Goal: Check status: Check status

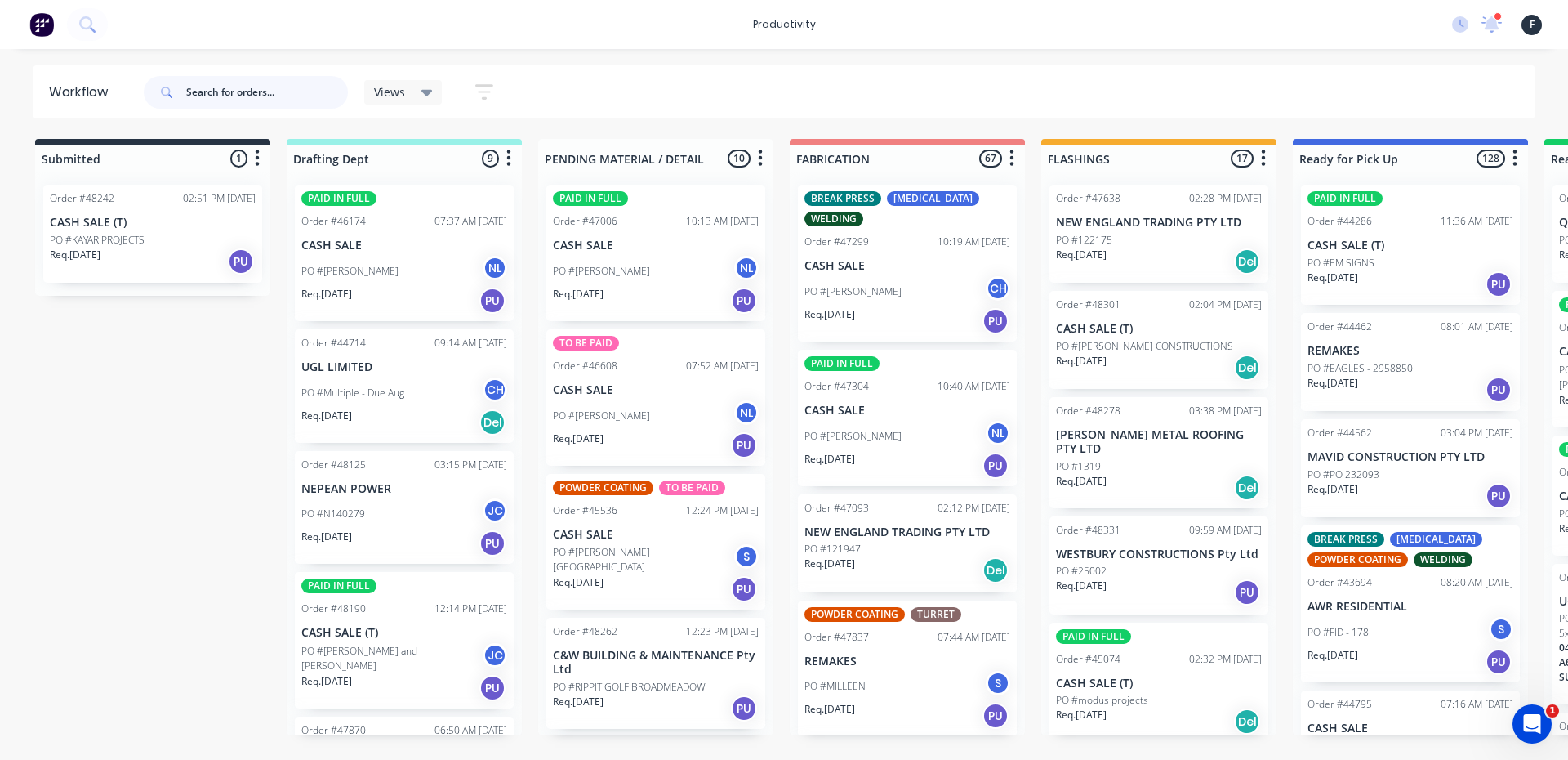
click at [194, 89] on input "text" at bounding box center [267, 92] width 162 height 33
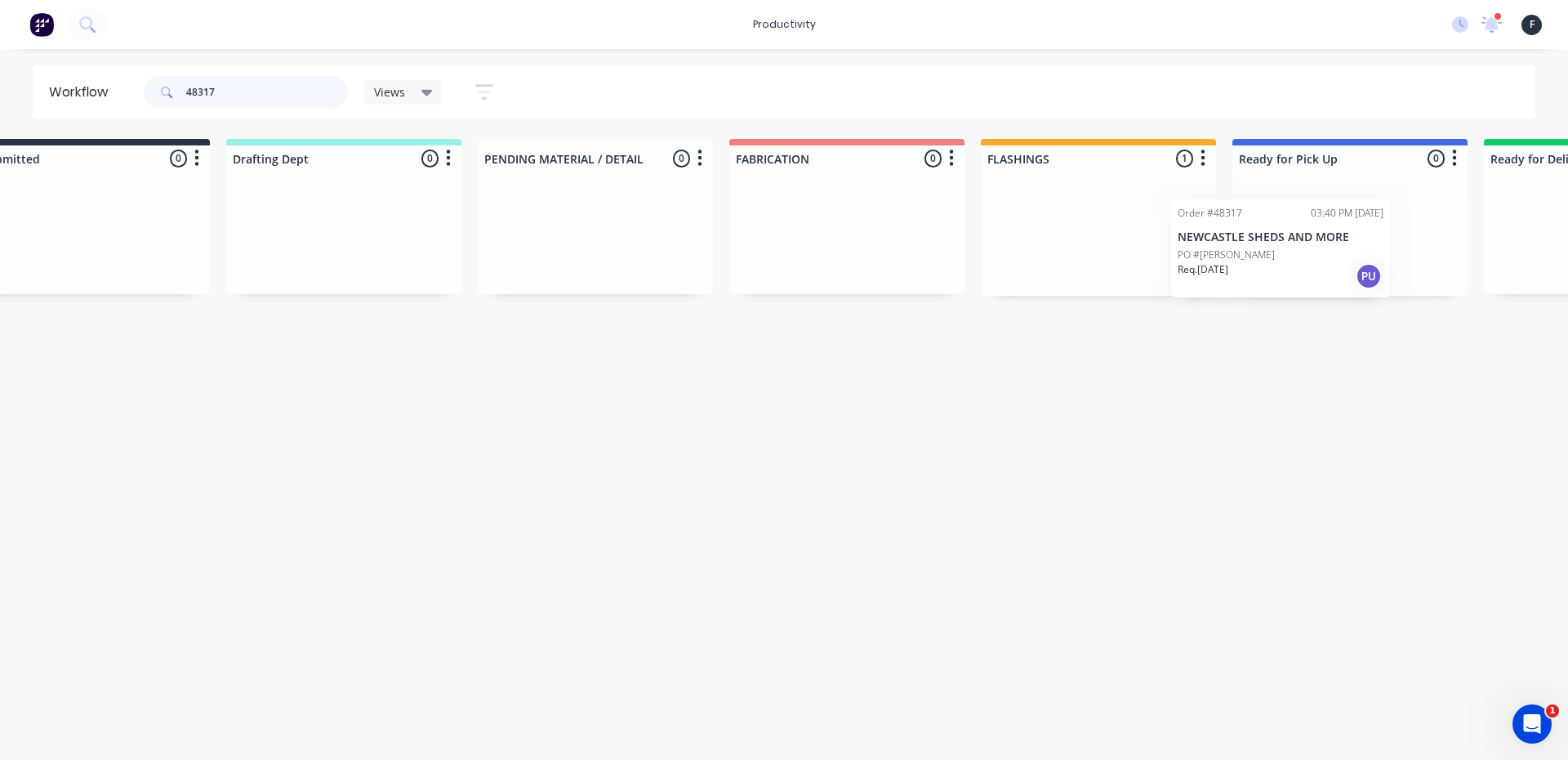
drag, startPoint x: 1155, startPoint y: 233, endPoint x: 1296, endPoint y: 248, distance: 141.8
click at [1296, 248] on div "Submitted 0 Sort By Created date Required date Order number Customer name Most …" at bounding box center [1288, 217] width 2723 height 157
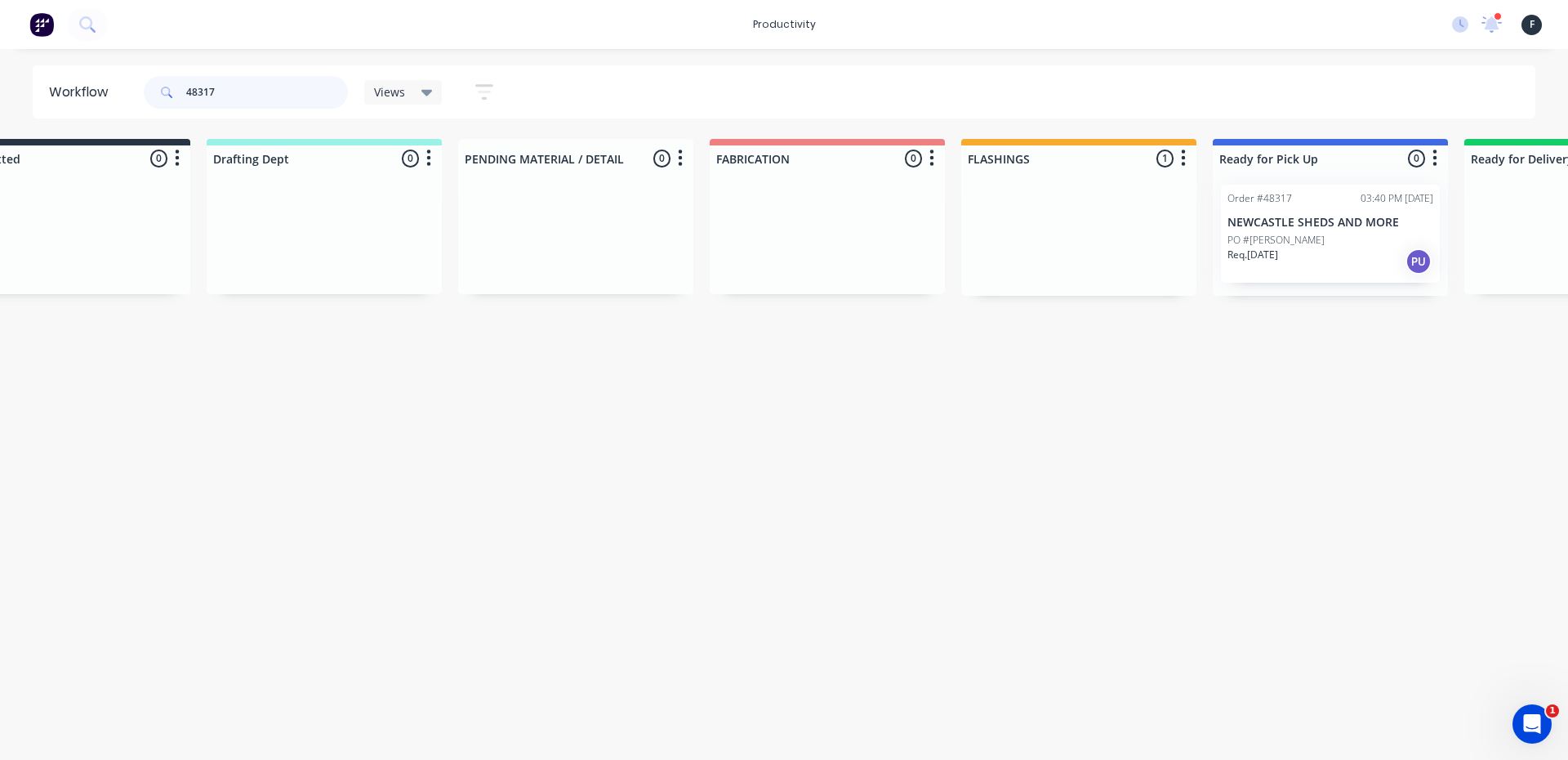
type input "48317"
click at [1296, 247] on div at bounding box center [1329, 234] width 235 height 124
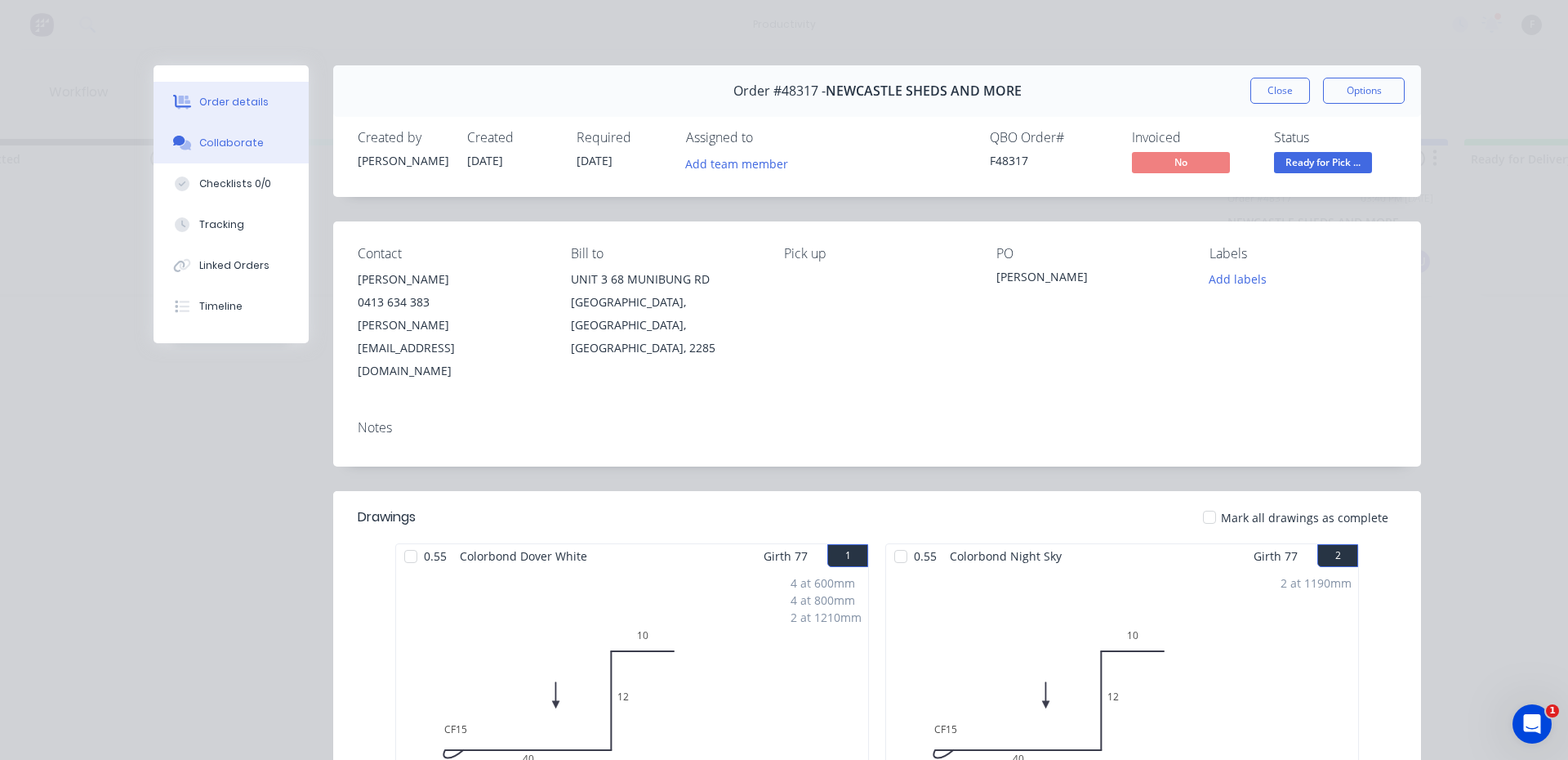
click at [223, 145] on div "Collaborate" at bounding box center [231, 143] width 65 height 15
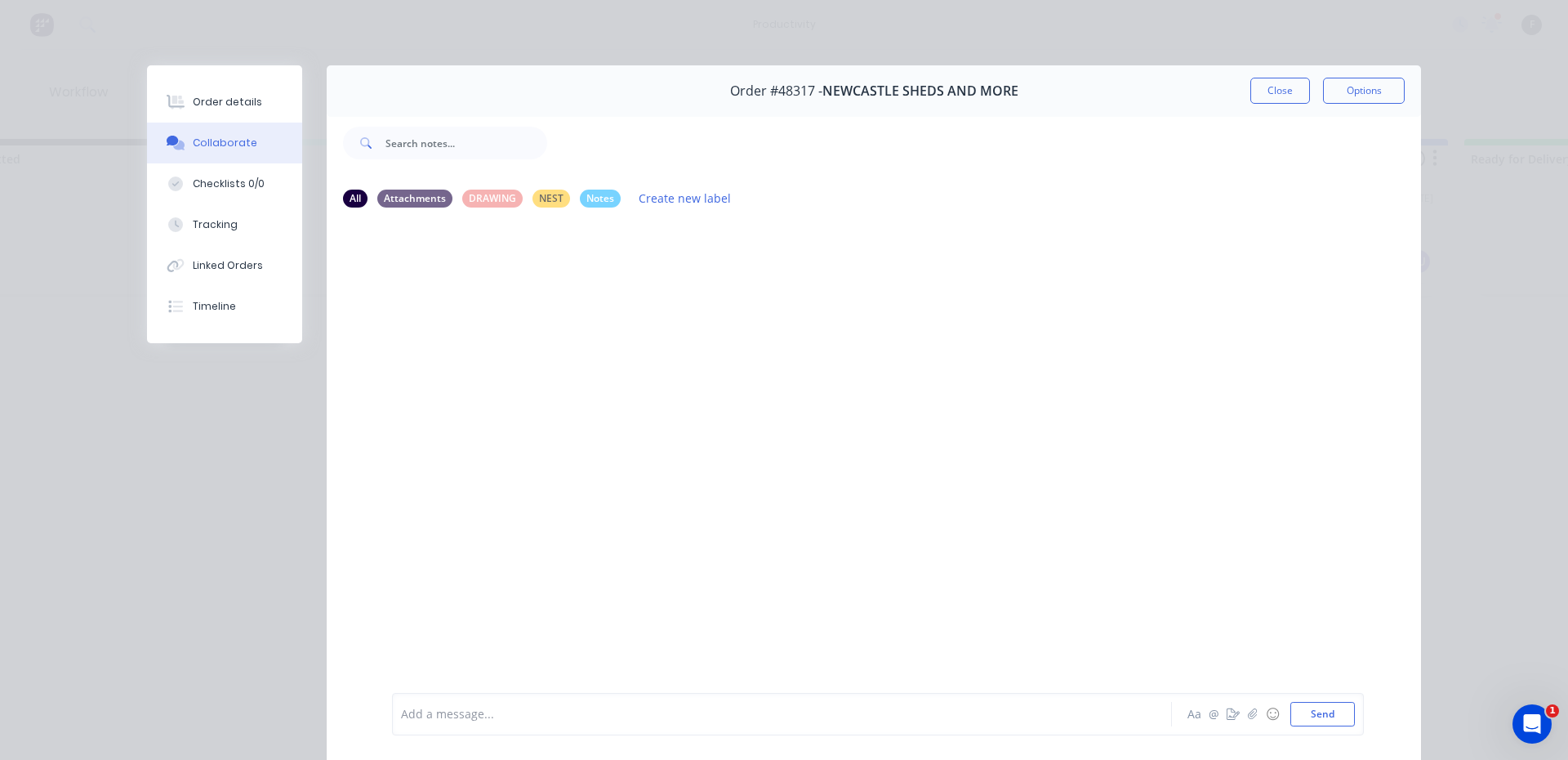
click at [445, 710] on div at bounding box center [759, 714] width 715 height 17
click at [1271, 91] on button "Close" at bounding box center [1280, 91] width 60 height 26
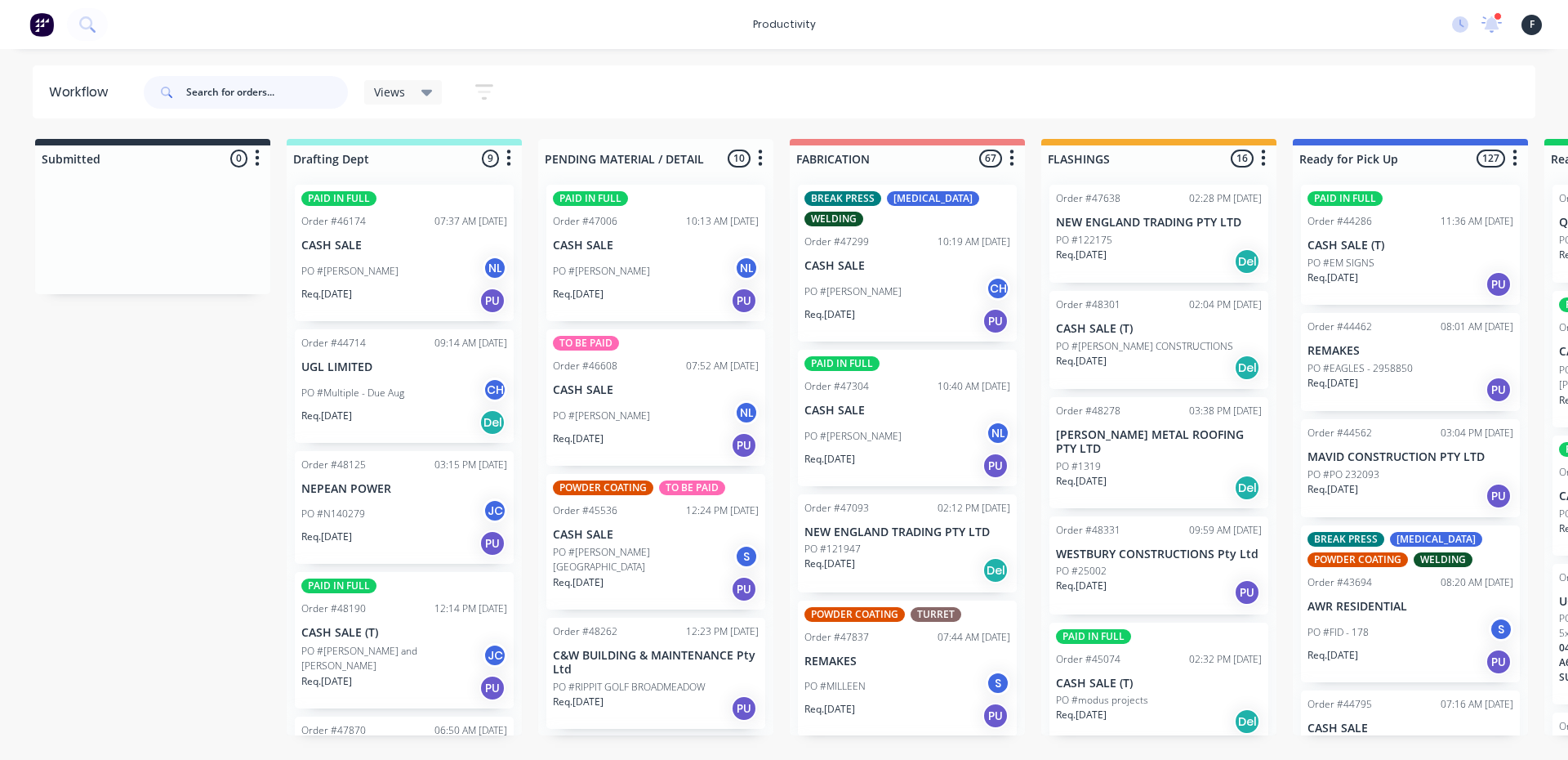
click at [239, 92] on input "text" at bounding box center [267, 92] width 162 height 33
type input "45074"
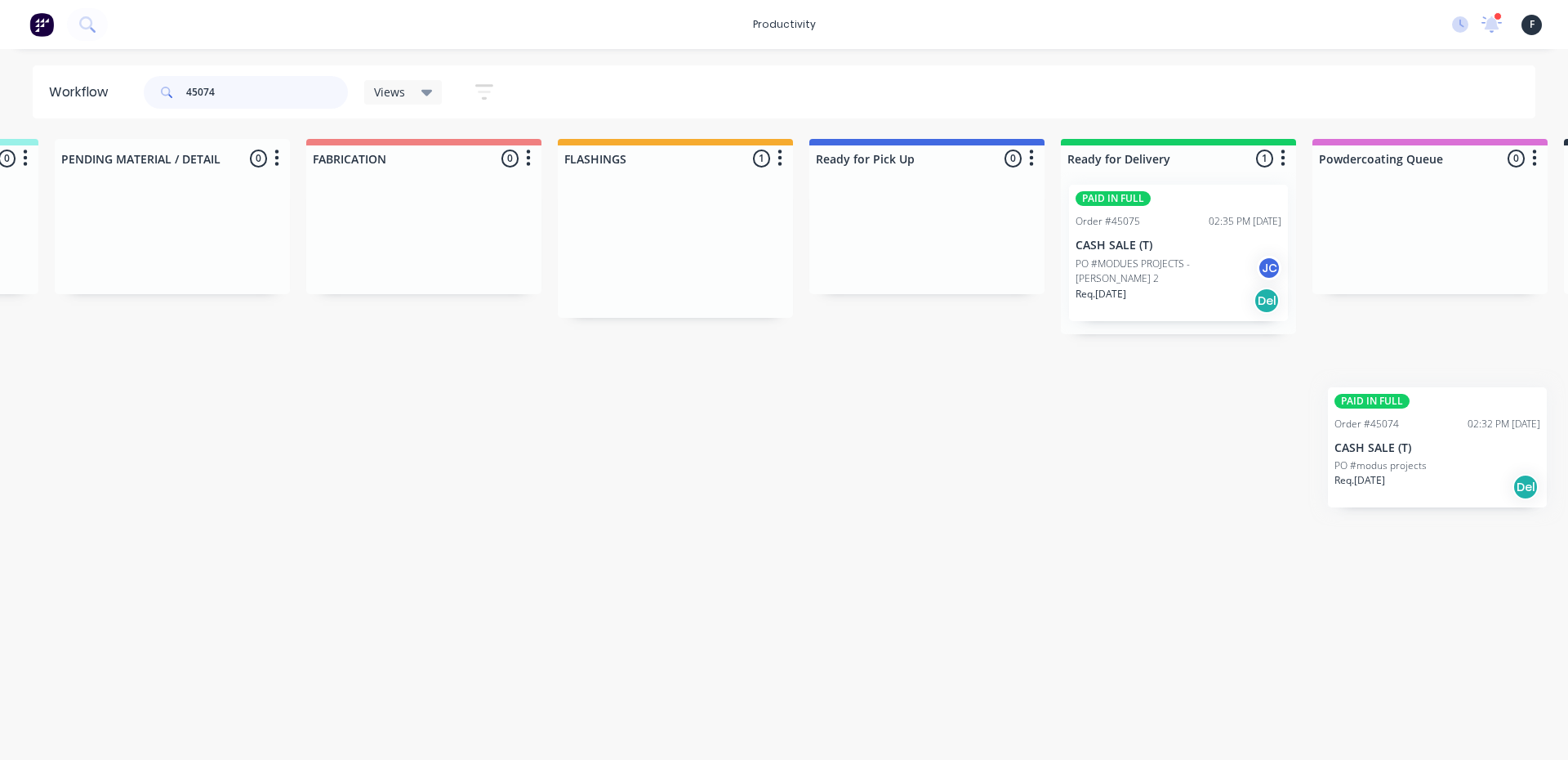
scroll to position [0, 489]
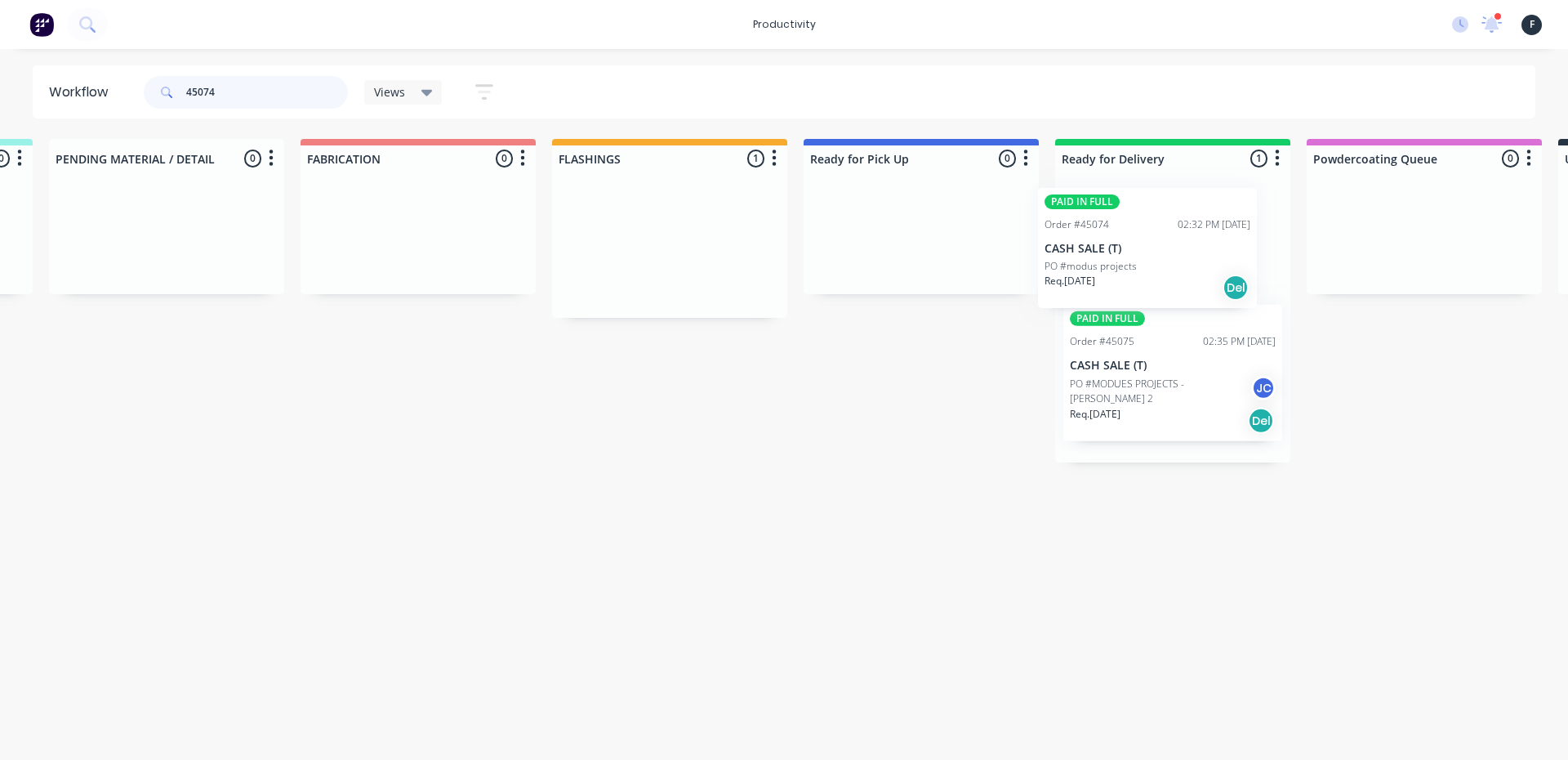
click at [1096, 263] on div "Submitted 0 Sort By Created date Required date Order number Customer name Most …" at bounding box center [859, 301] width 2723 height 324
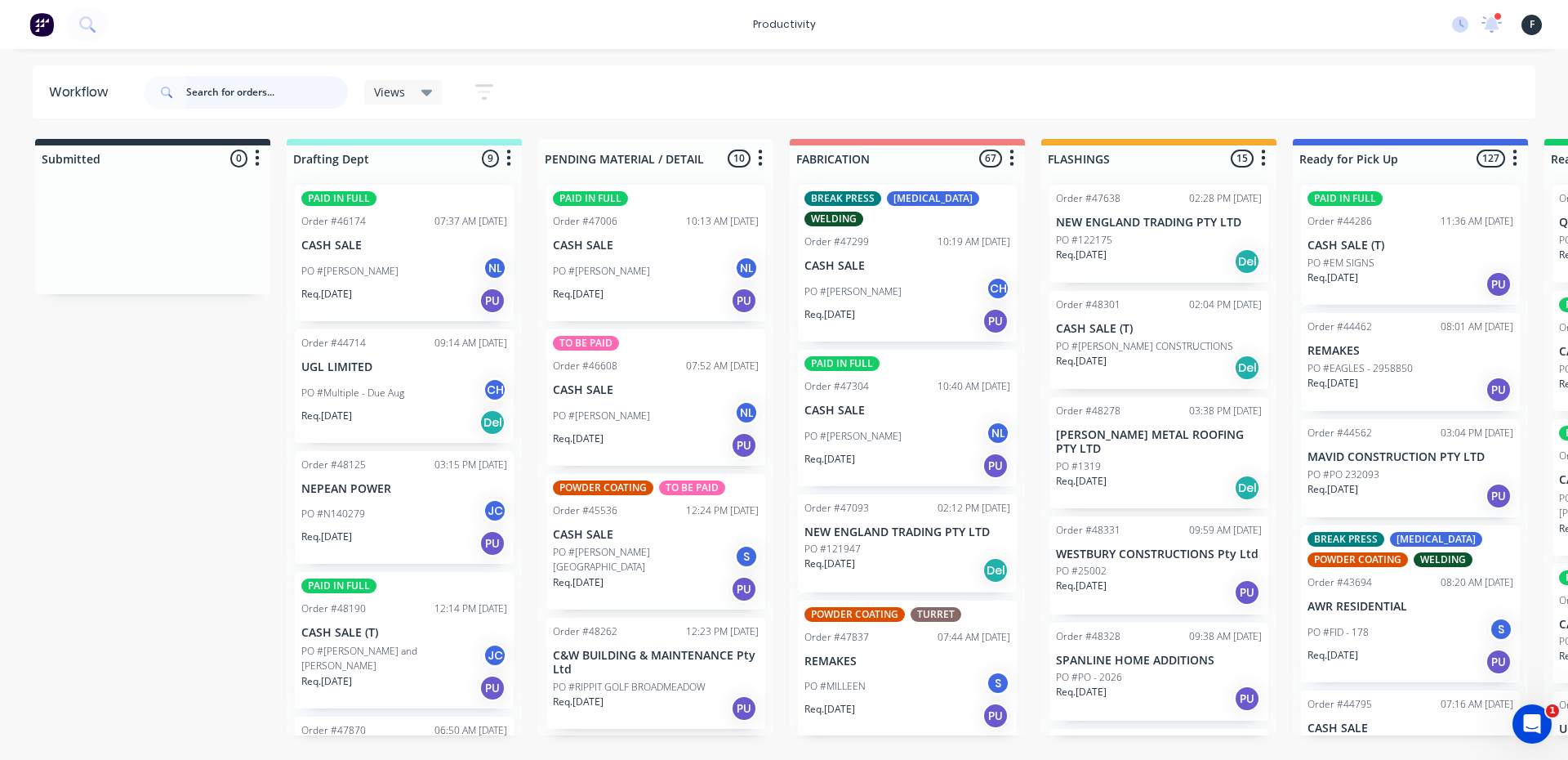
click at [213, 87] on input "text" at bounding box center [267, 92] width 162 height 33
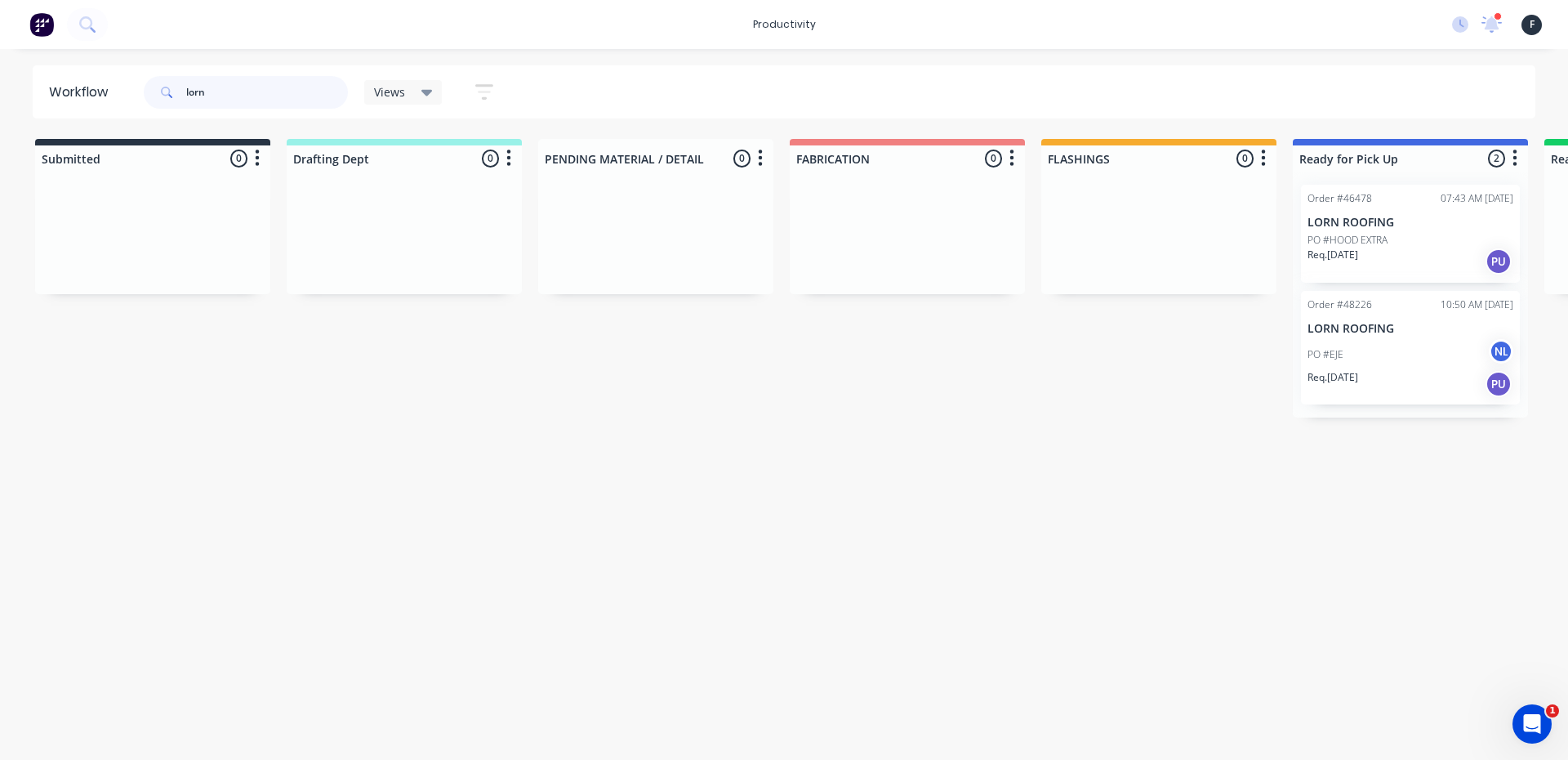
type input "lorn"
click at [1408, 370] on div "Req. [DATE] PU" at bounding box center [1410, 384] width 206 height 28
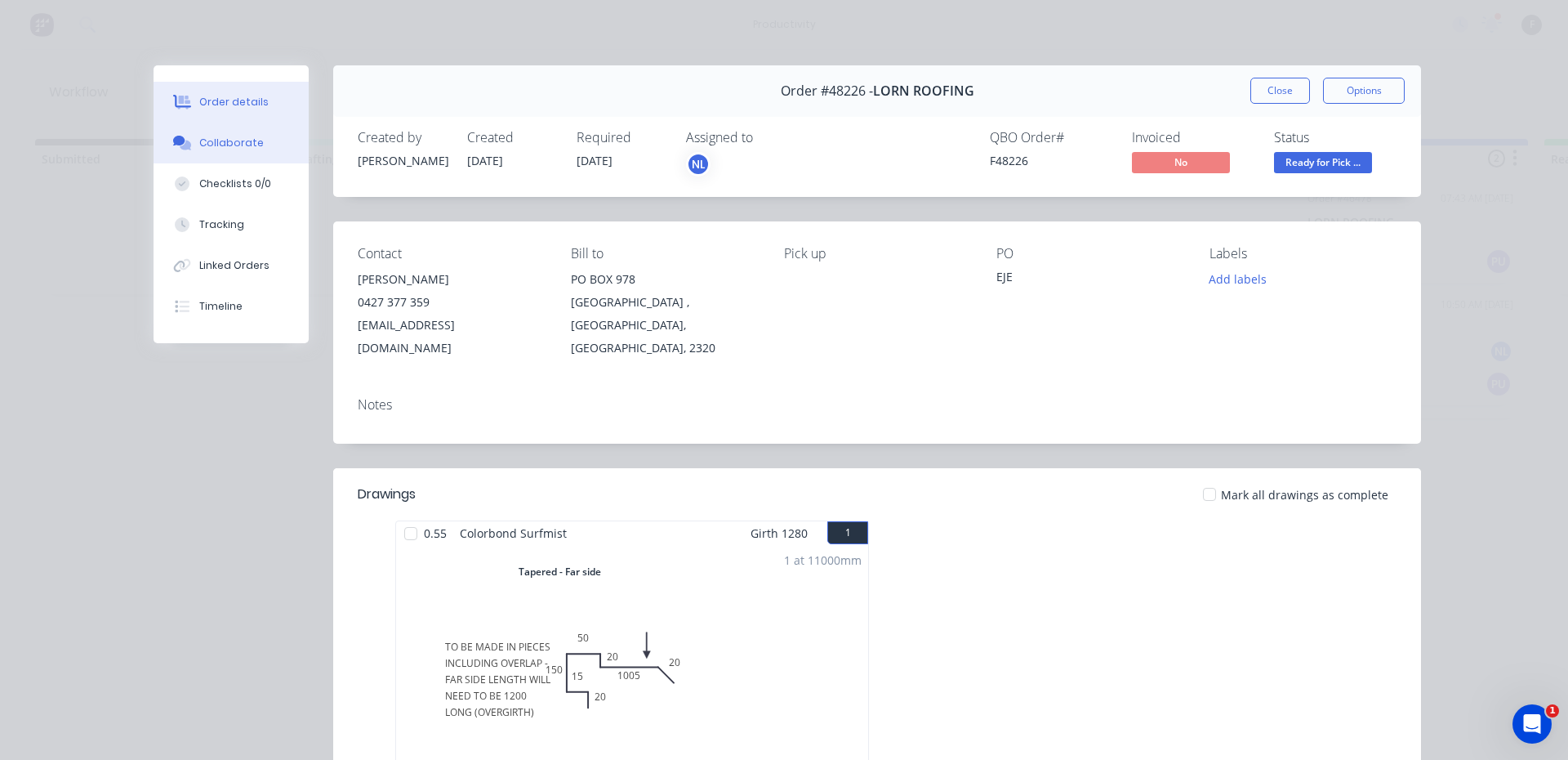
click at [248, 143] on div "Collaborate" at bounding box center [231, 143] width 65 height 15
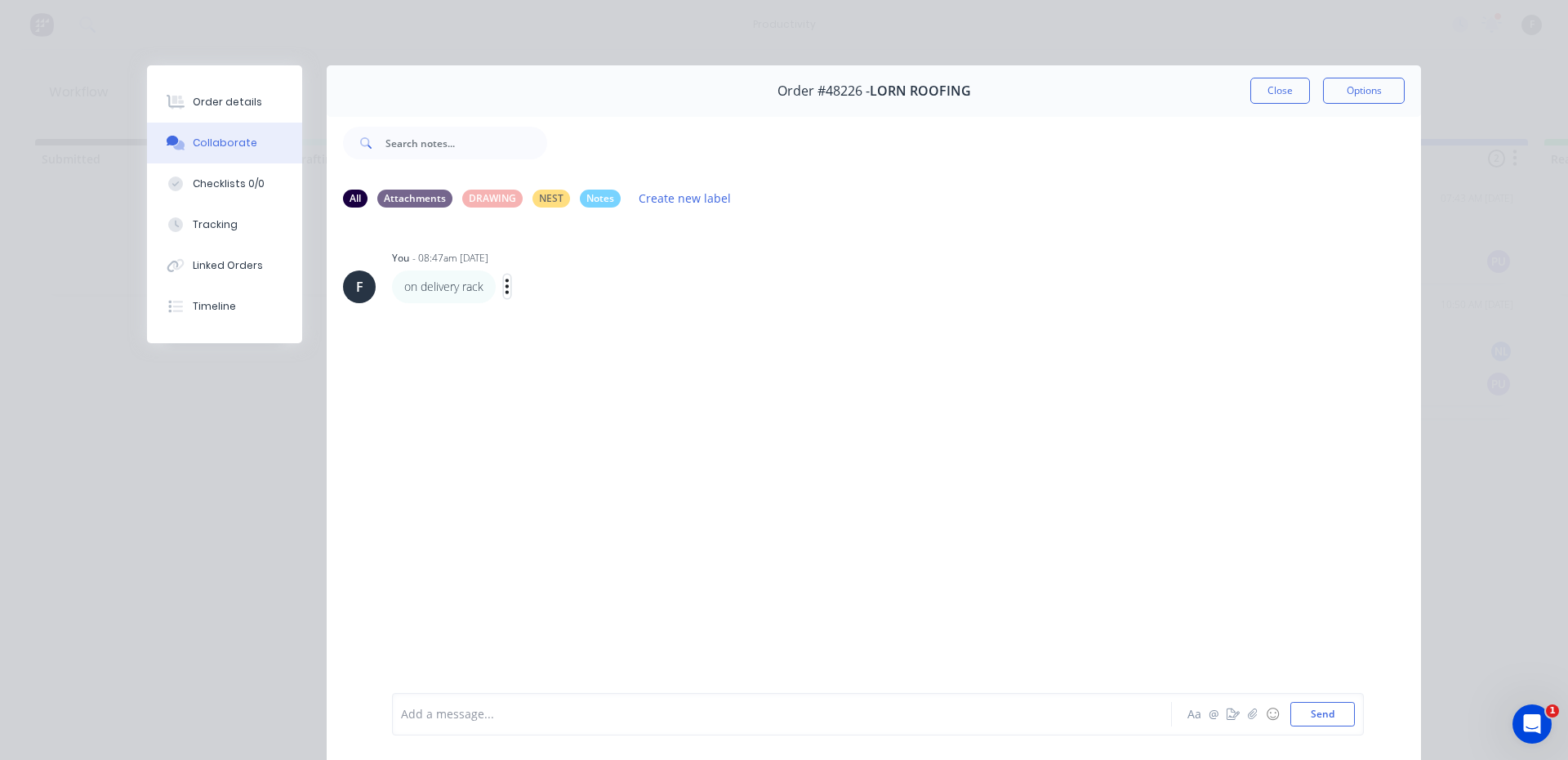
click at [506, 286] on icon "button" at bounding box center [507, 286] width 3 height 15
click at [547, 313] on button "Edit" at bounding box center [567, 315] width 103 height 27
click at [1278, 96] on button "Close" at bounding box center [1280, 91] width 60 height 26
